Goal: Navigation & Orientation: Find specific page/section

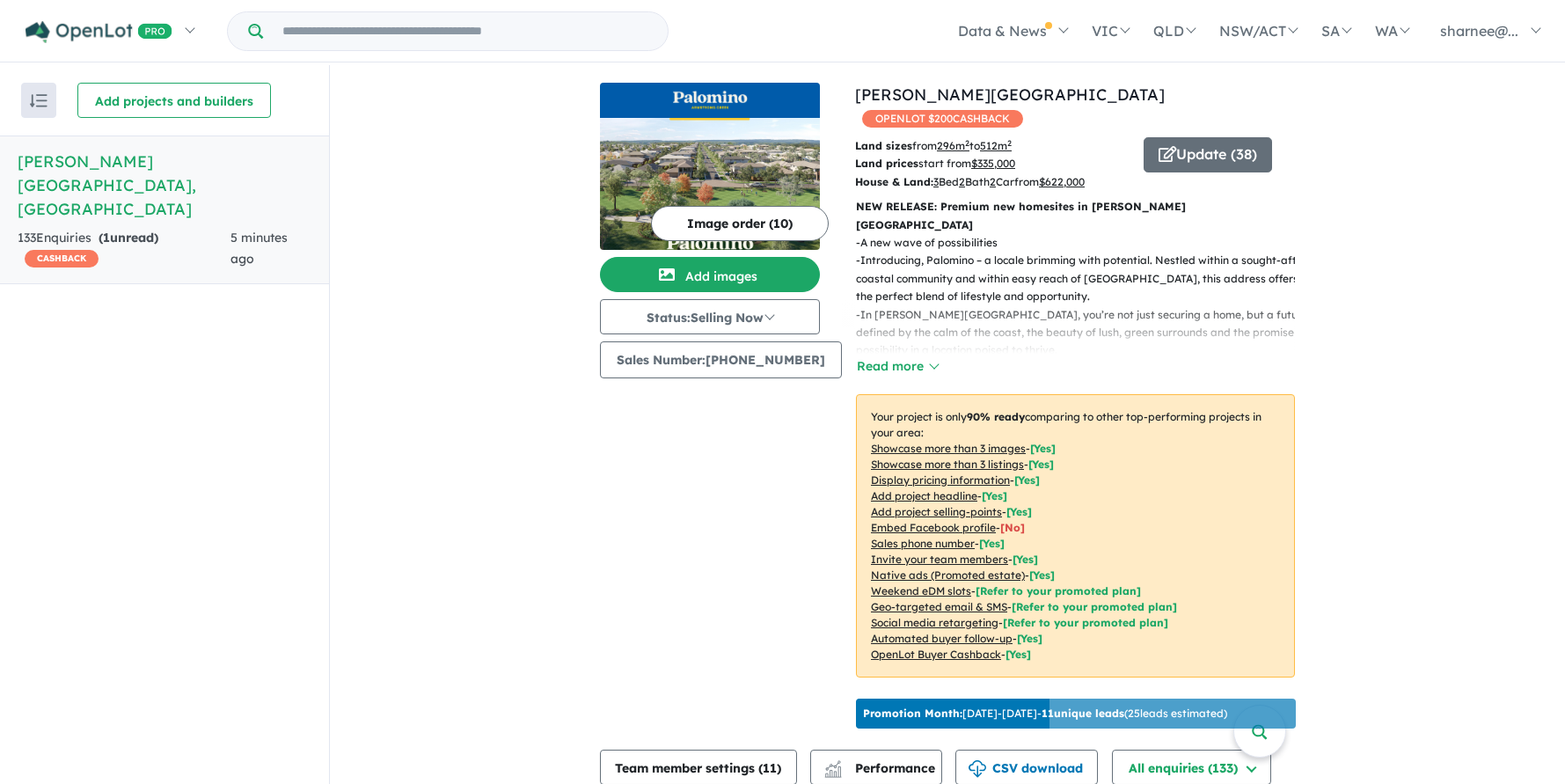
scroll to position [586, 0]
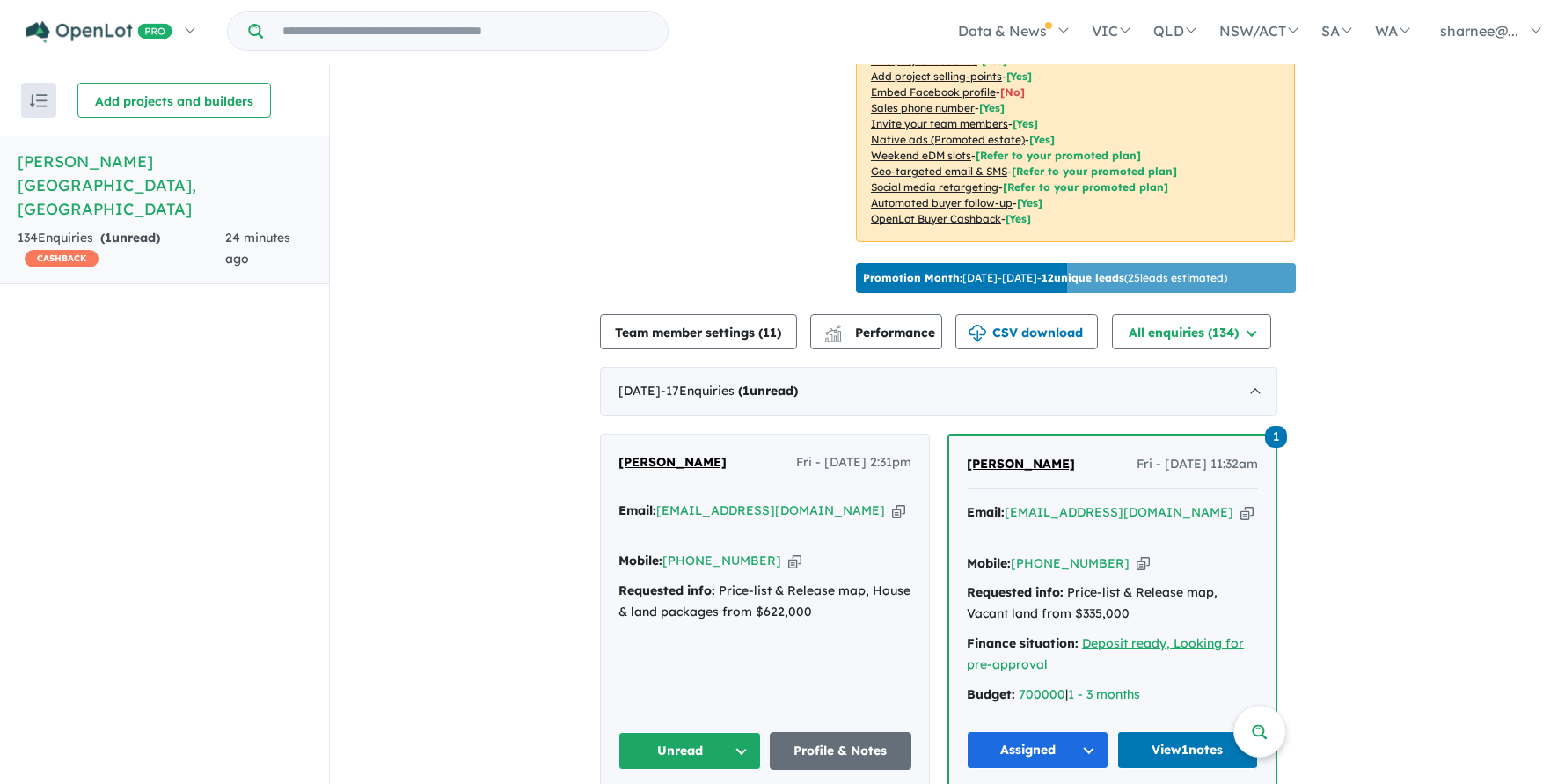
scroll to position [586, 0]
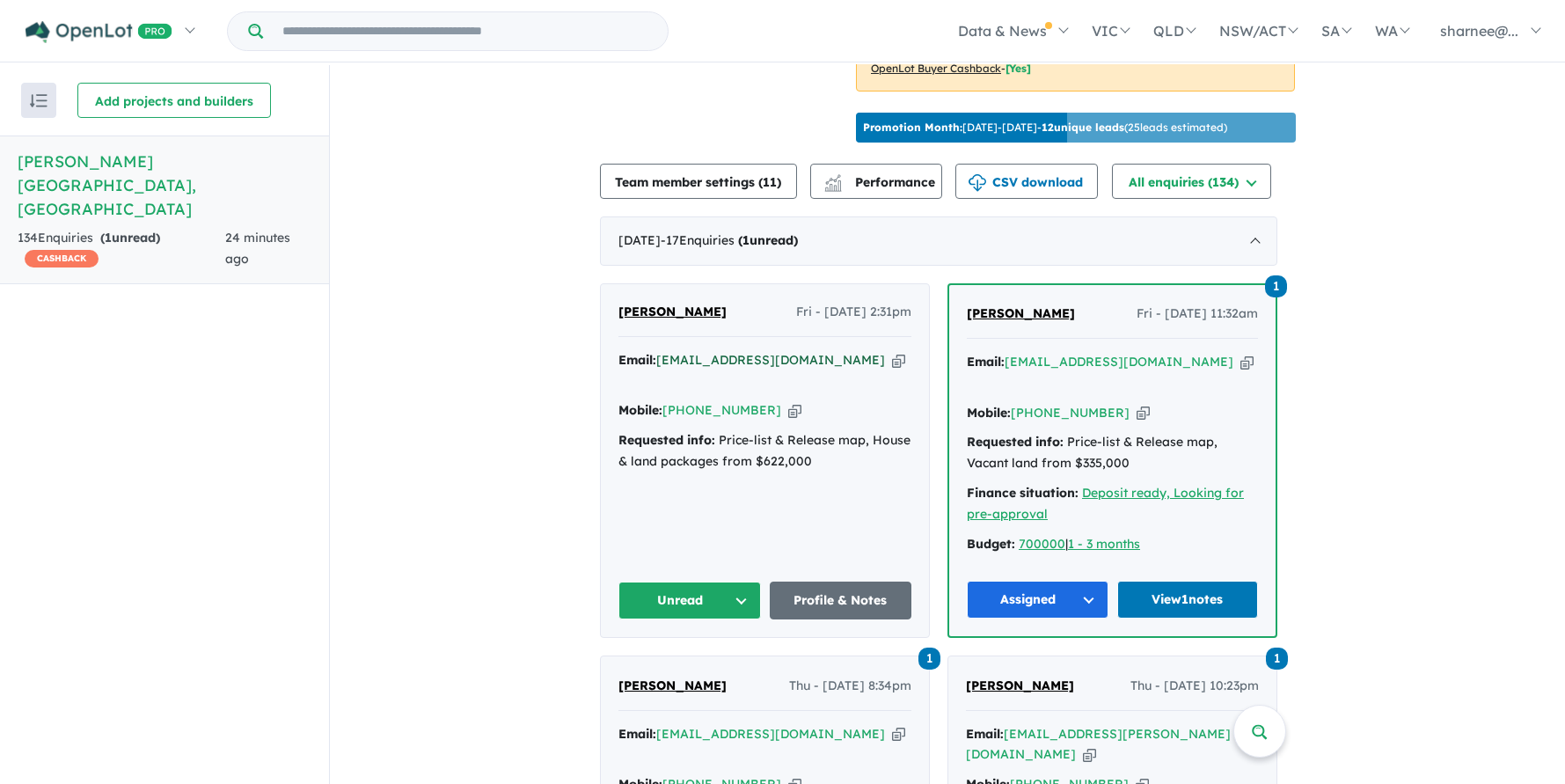
click at [702, 361] on a%20Palomino%20-%20Armstrong%20Creek"] "[EMAIL_ADDRESS][DOMAIN_NAME]" at bounding box center [771, 360] width 229 height 16
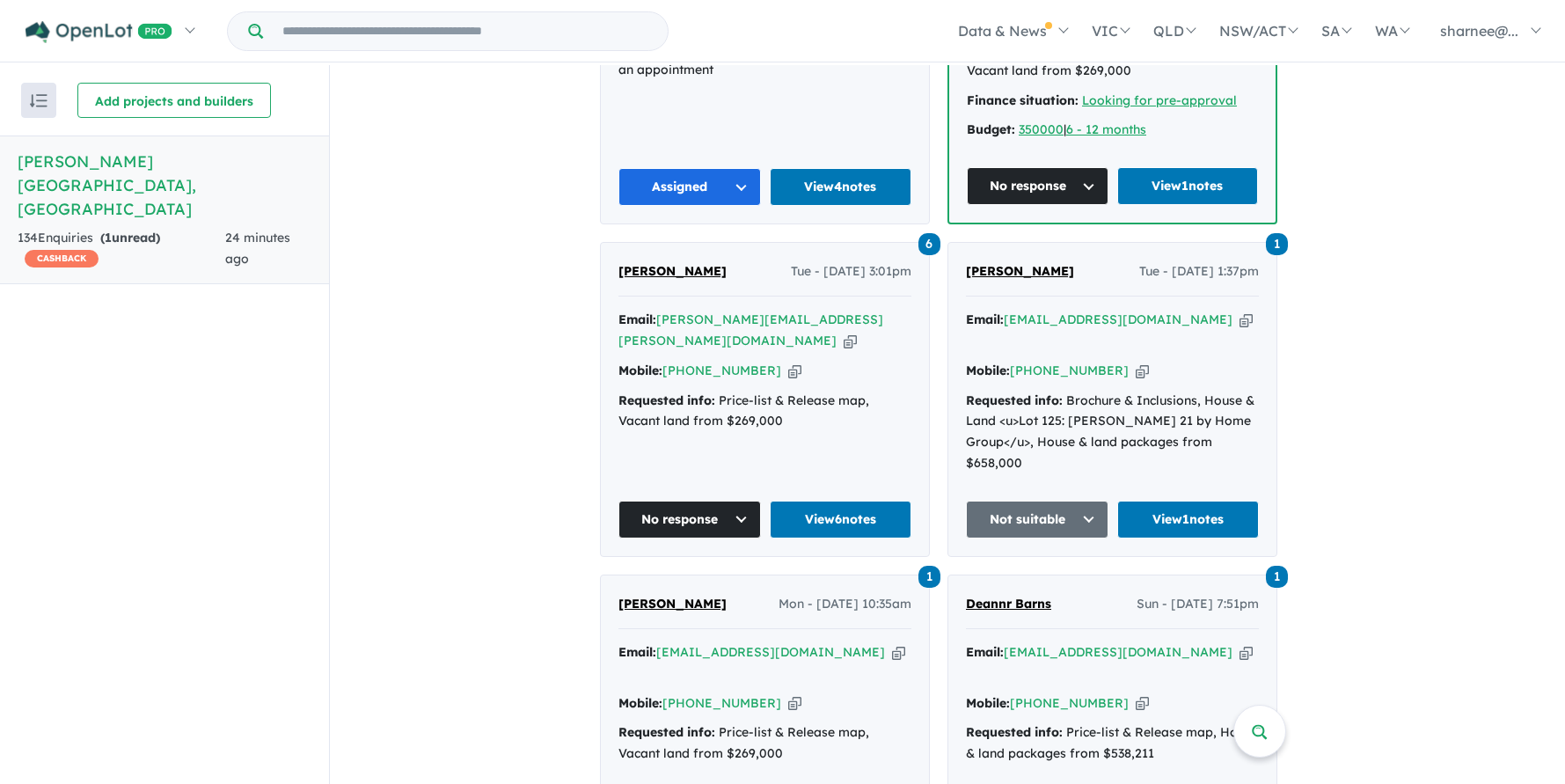
scroll to position [1758, 0]
